Goal: Find specific page/section: Find specific page/section

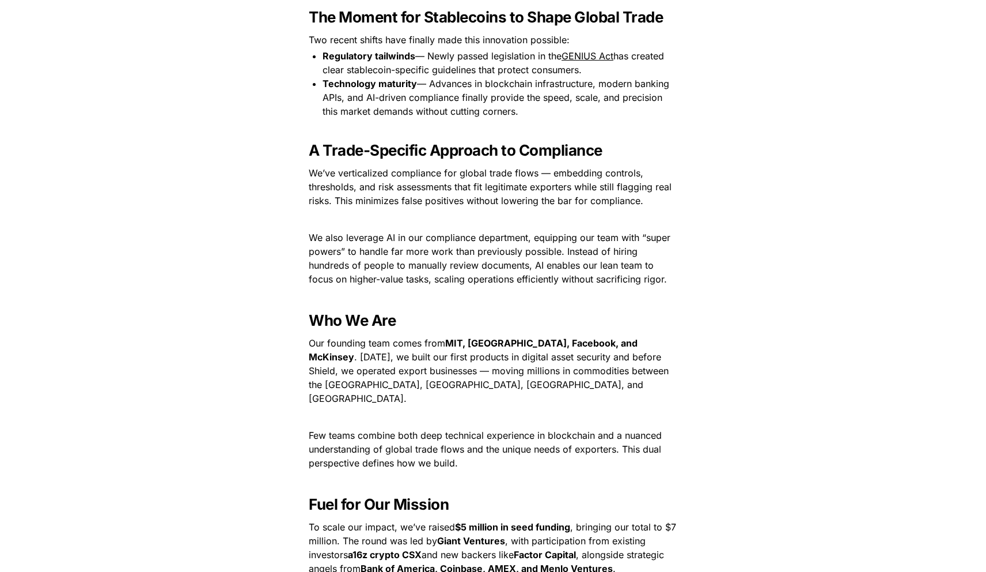
scroll to position [1214, 0]
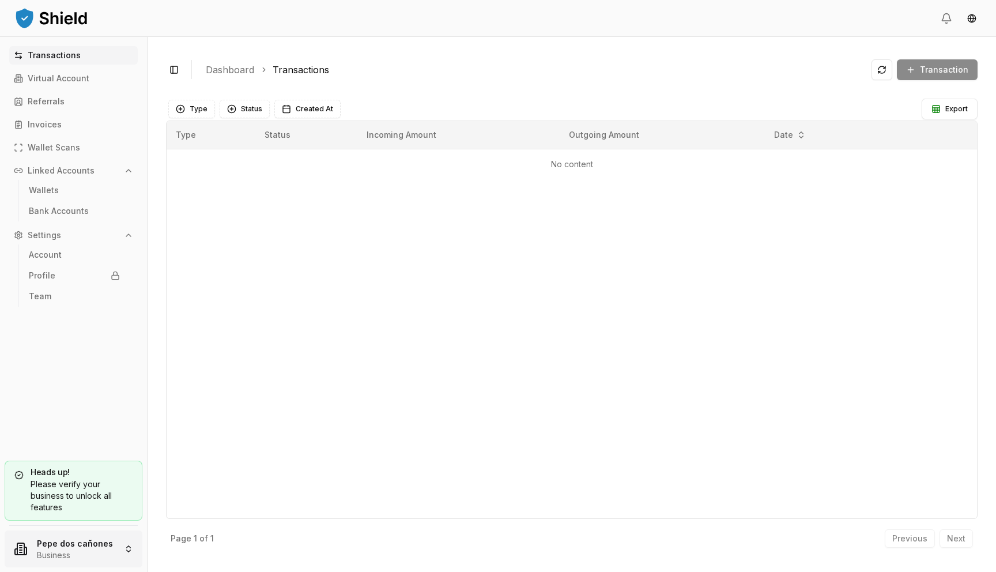
click at [74, 558] on html "Transactions Virtual Account Referrals Invoices Wallet Scans Linked Accounts Wa…" at bounding box center [498, 286] width 996 height 572
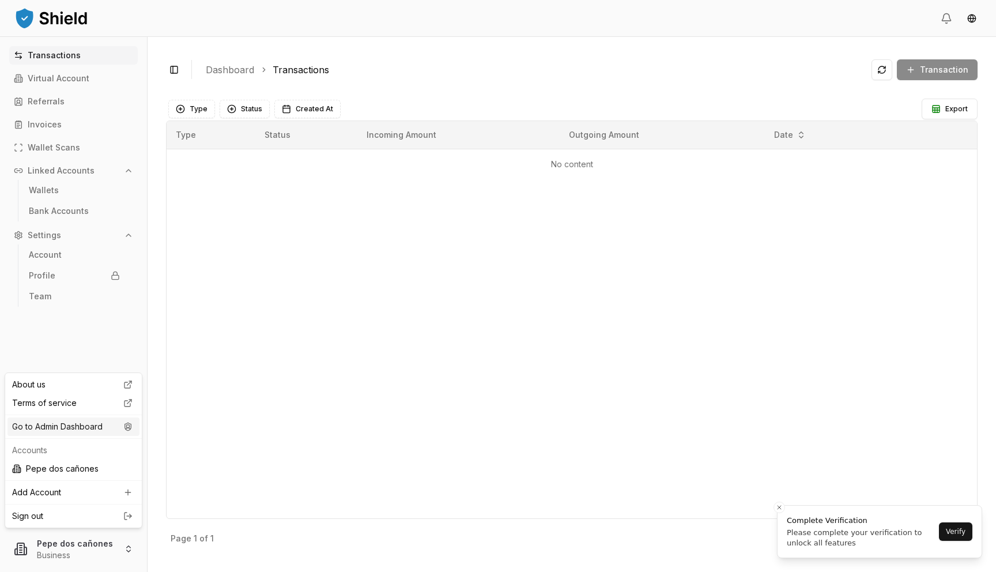
click at [84, 425] on div "Go to Admin Dashboard" at bounding box center [73, 426] width 132 height 18
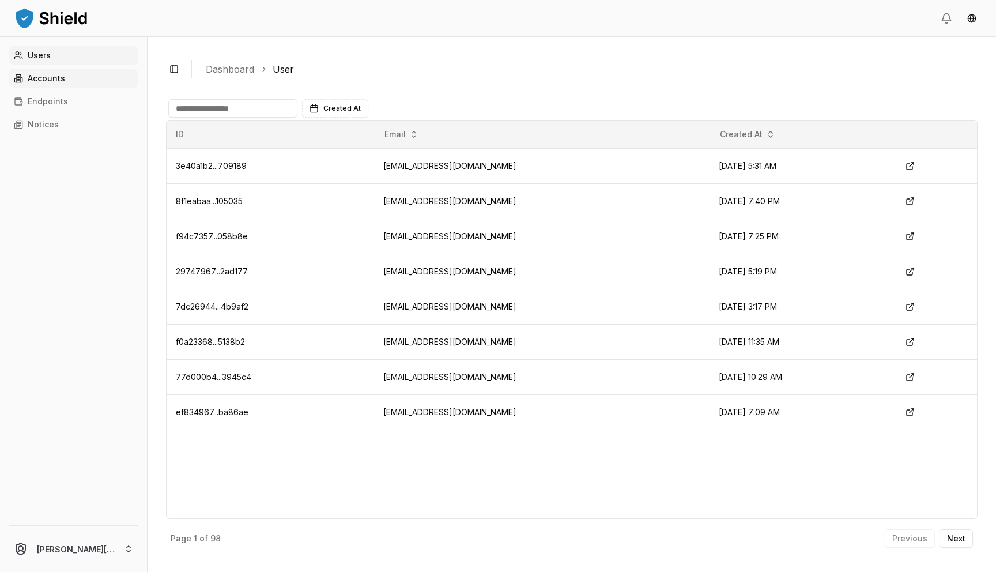
click at [79, 87] on link "Accounts" at bounding box center [73, 78] width 128 height 18
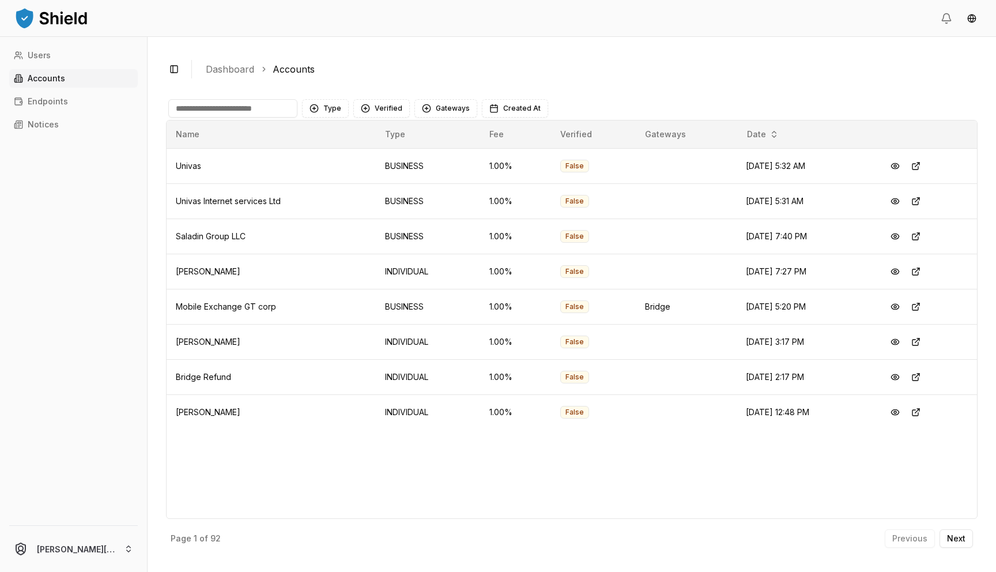
click at [227, 96] on main "Type Verified Gateways Created At Name Type Fee Verified Gateways Date Univas B…" at bounding box center [571, 322] width 811 height 461
click at [224, 109] on input at bounding box center [232, 108] width 129 height 18
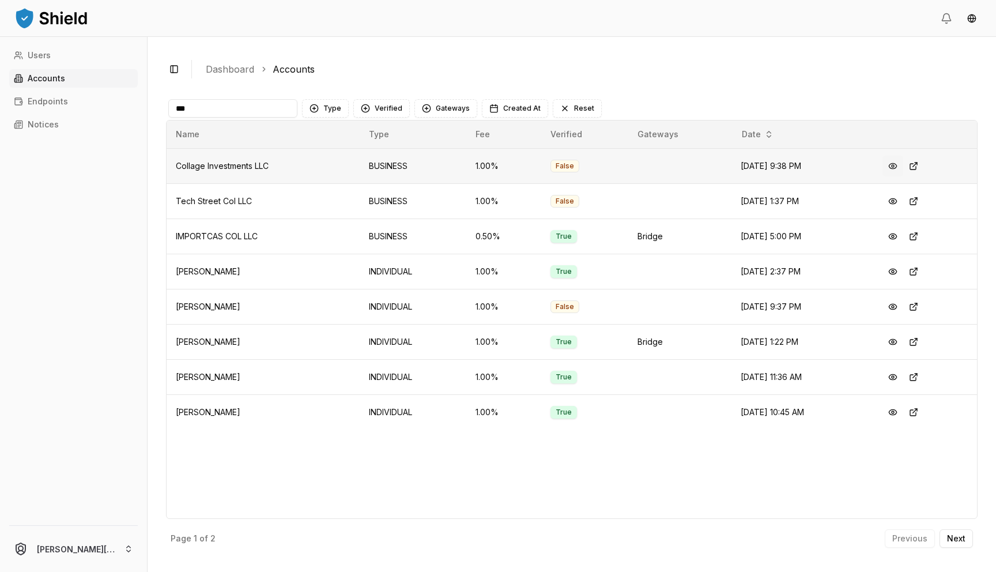
type input "***"
click at [903, 169] on button at bounding box center [892, 166] width 21 height 21
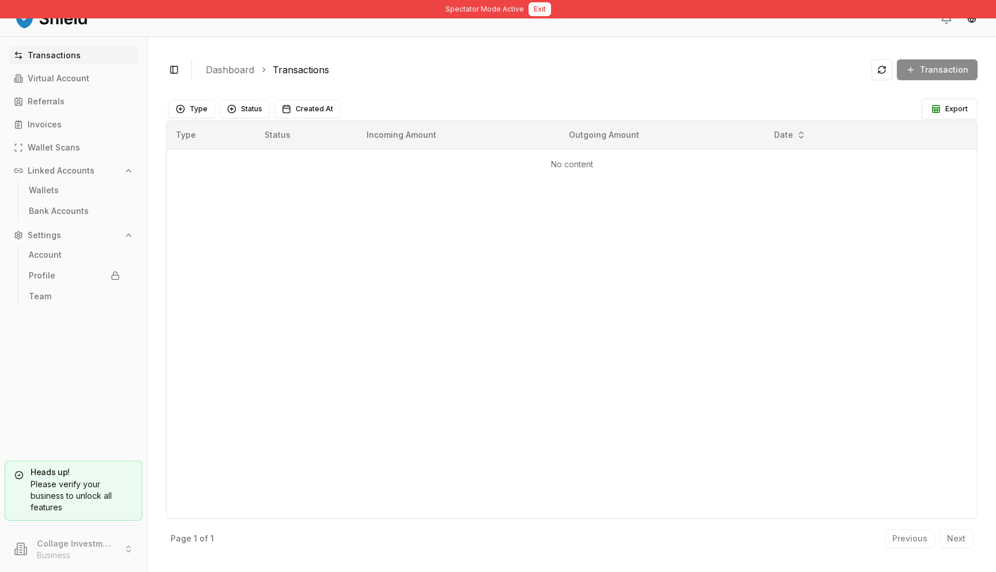
click at [533, 6] on button "Exit" at bounding box center [539, 9] width 22 height 14
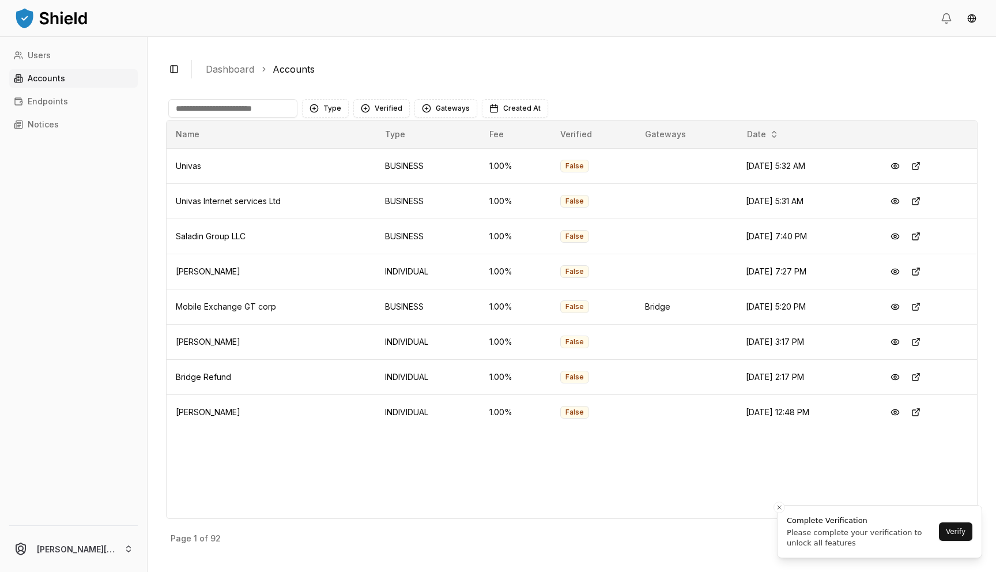
click at [222, 108] on input at bounding box center [232, 108] width 129 height 18
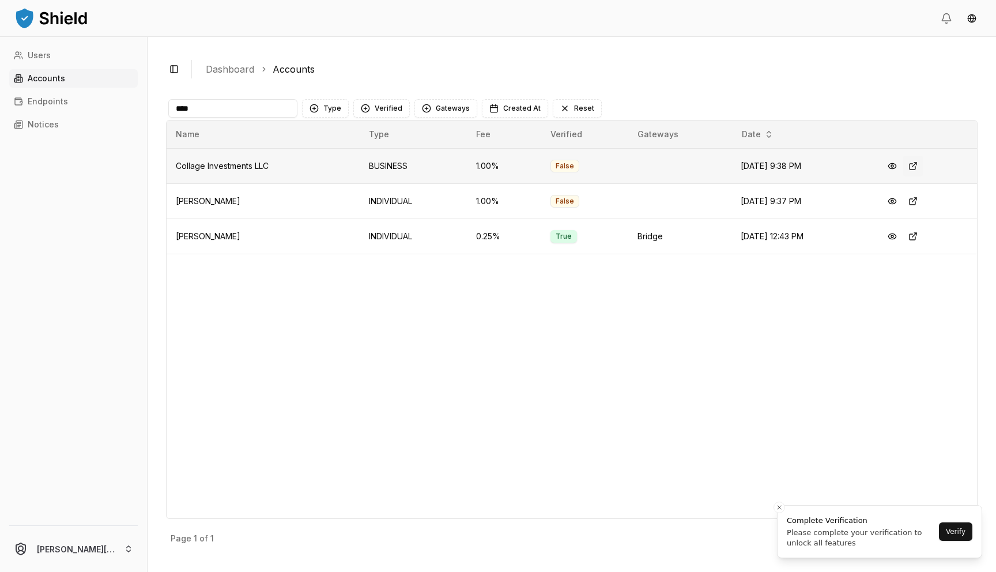
type input "****"
click at [918, 165] on button at bounding box center [912, 166] width 21 height 21
